Goal: Navigation & Orientation: Find specific page/section

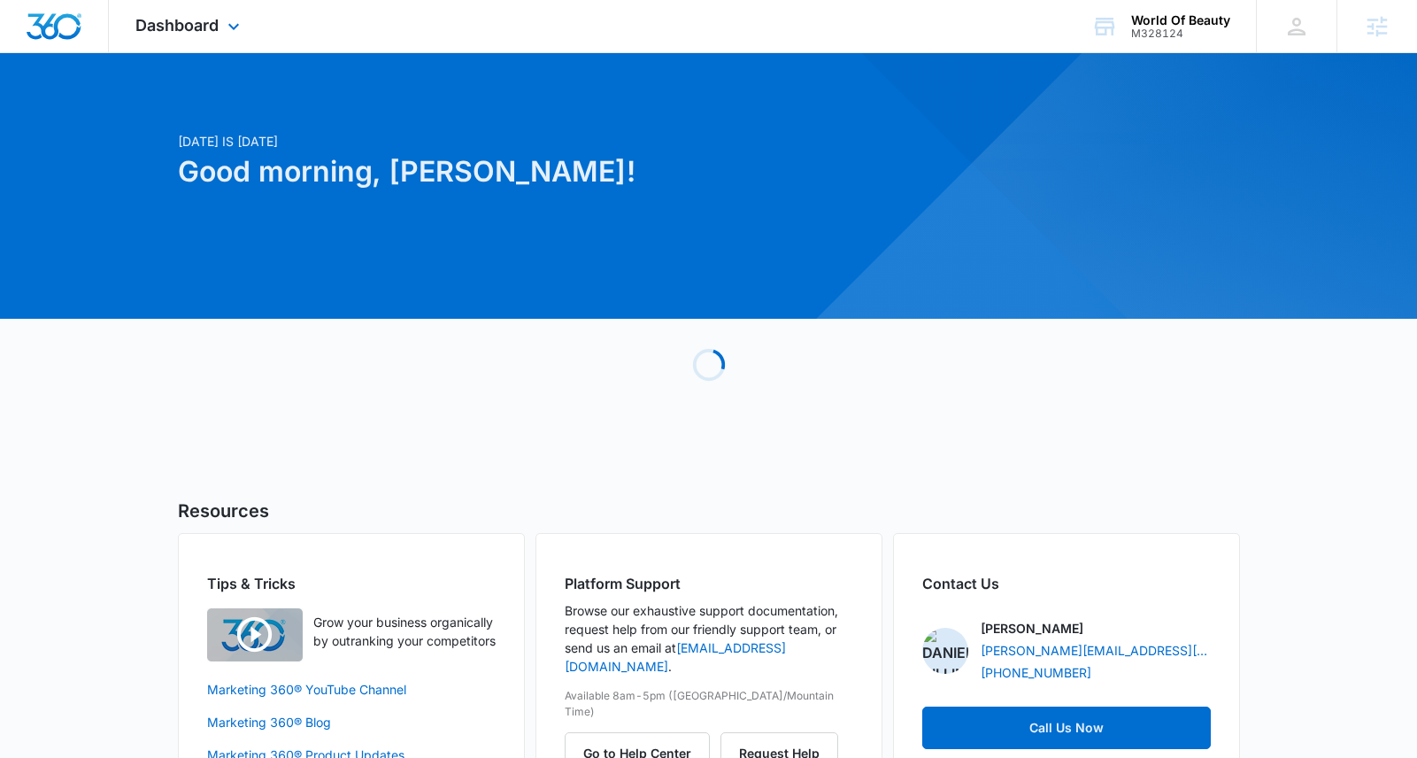
click at [222, 7] on div "Dashboard Apps Reputation Websites Forms CRM Email Social Shop Payments POS Con…" at bounding box center [190, 26] width 162 height 52
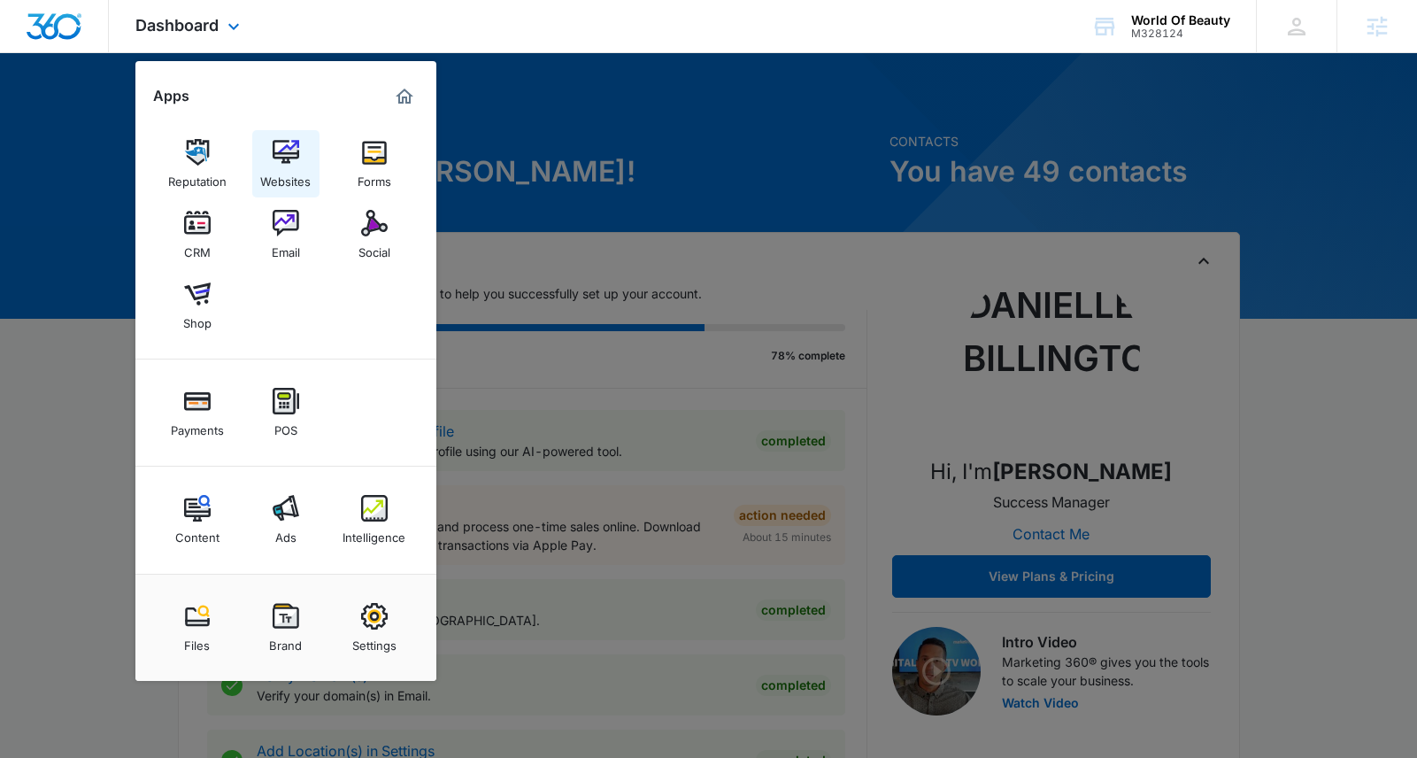
click at [281, 162] on img at bounding box center [286, 152] width 27 height 27
